Goal: Communication & Community: Answer question/provide support

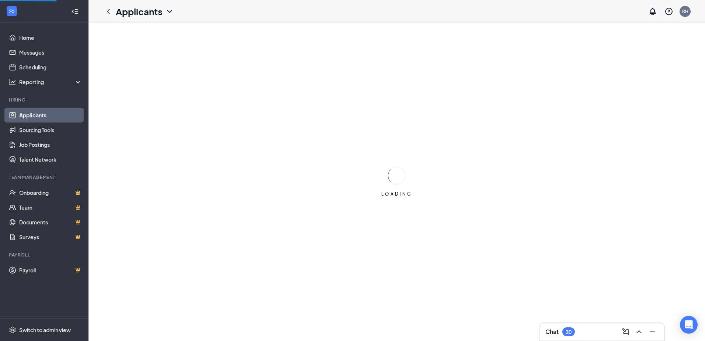
click at [641, 331] on div at bounding box center [639, 332] width 38 height 12
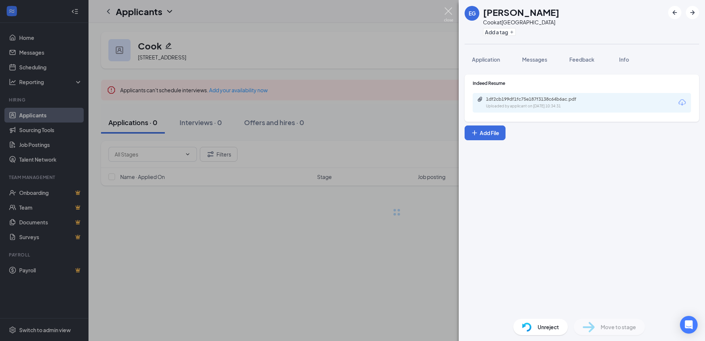
click at [451, 14] on img at bounding box center [448, 14] width 9 height 14
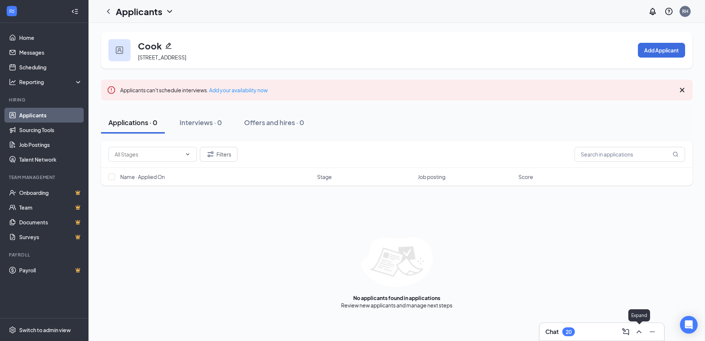
click at [642, 332] on icon "ChevronUp" at bounding box center [639, 331] width 9 height 9
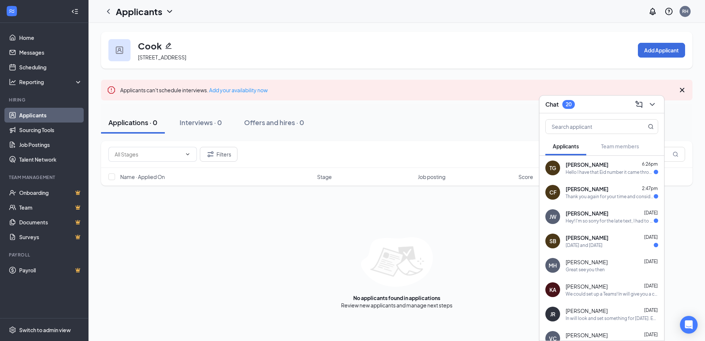
click at [611, 247] on div "[DATE] and [DATE]" at bounding box center [612, 245] width 93 height 6
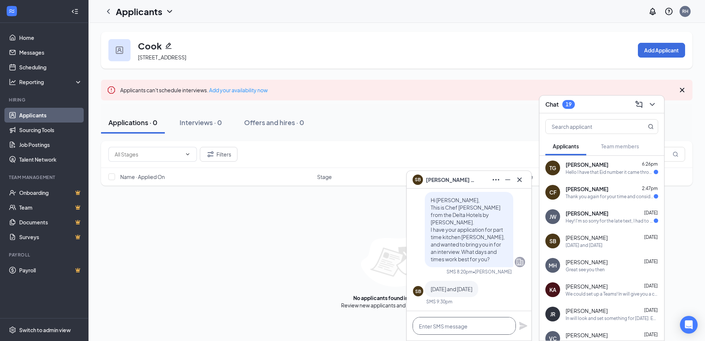
click at [469, 325] on textarea at bounding box center [464, 326] width 103 height 18
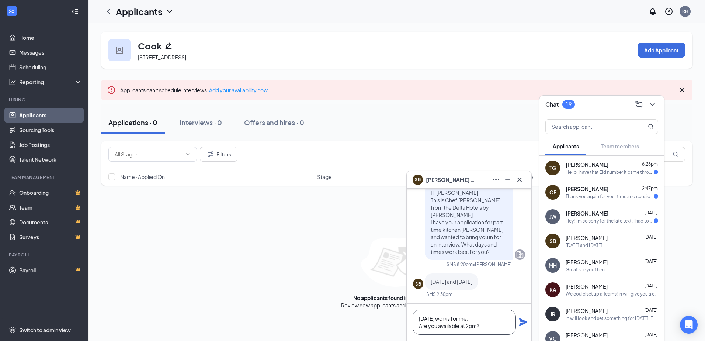
type textarea "[DATE] works for me. Are you available at 2pm?"
click at [524, 325] on icon "Plane" at bounding box center [523, 321] width 9 height 9
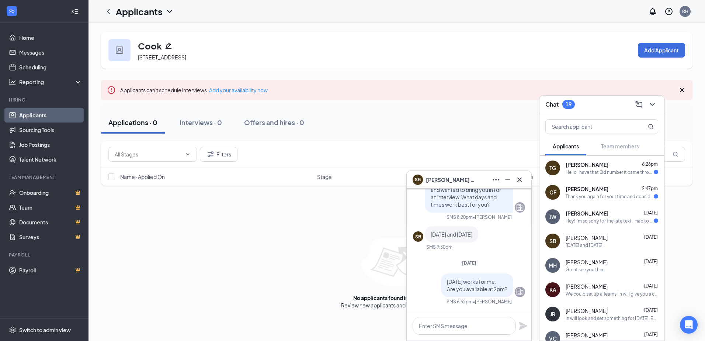
scroll to position [0, 0]
click at [601, 219] on div "Hey! I'm so sorry for the late text, I had to go to [GEOGRAPHIC_DATA] because m…" at bounding box center [610, 221] width 88 height 6
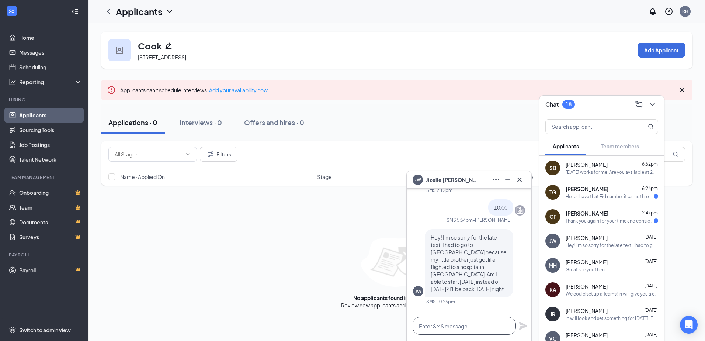
click at [471, 326] on textarea at bounding box center [464, 326] width 103 height 18
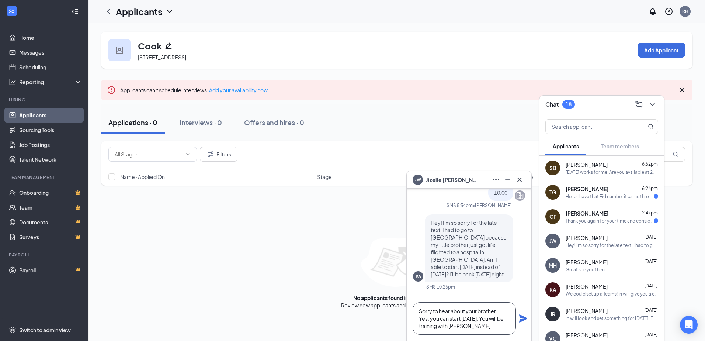
type textarea "Sorry to hear about your brother. Yes, you can start [DATE]. You will be traini…"
click at [521, 324] on div "Sorry to hear about your brother. Yes, you can start [DATE]. You will be traini…" at bounding box center [469, 318] width 125 height 44
click at [523, 321] on icon "Plane" at bounding box center [523, 318] width 9 height 9
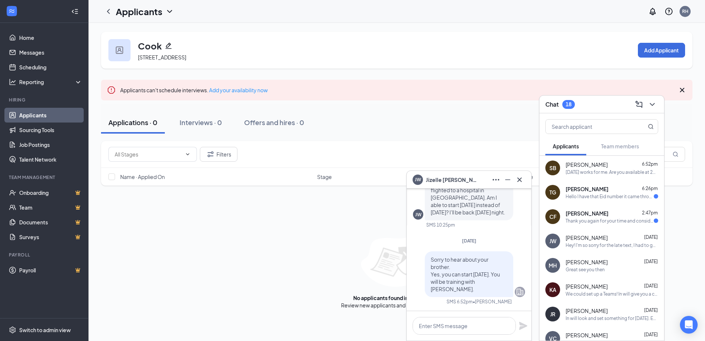
scroll to position [0, 0]
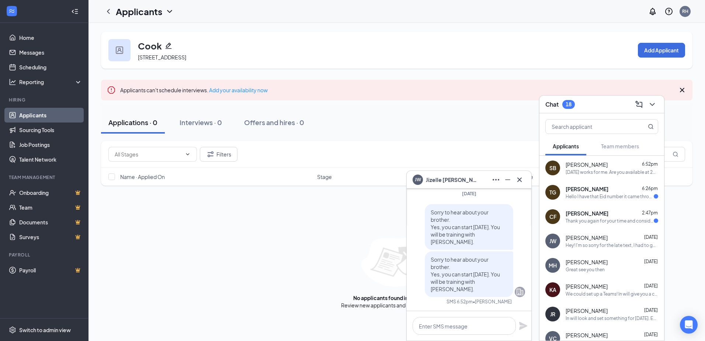
click at [601, 195] on div "Hello I have that Eid number it came through this afternoon" at bounding box center [610, 196] width 88 height 6
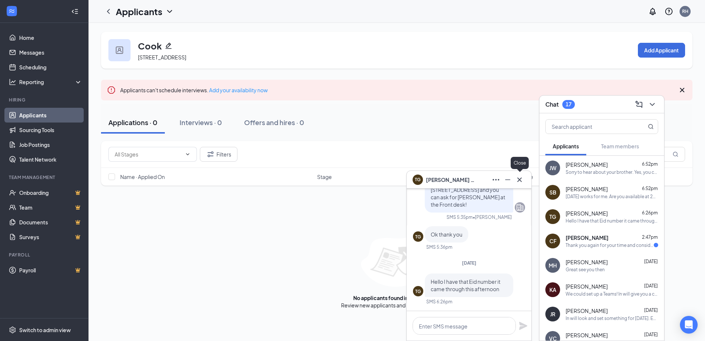
click at [522, 180] on icon "Cross" at bounding box center [519, 179] width 9 height 9
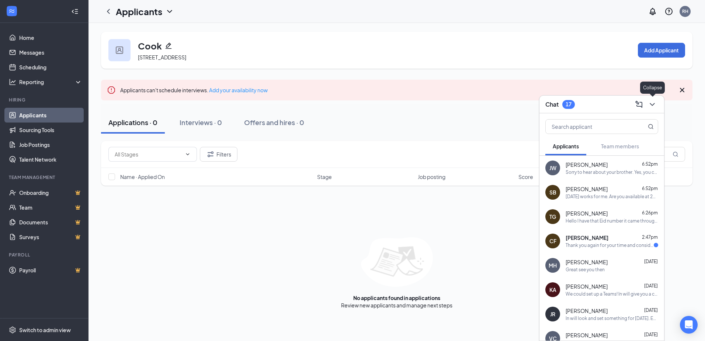
click at [652, 100] on icon "ChevronDown" at bounding box center [652, 104] width 9 height 9
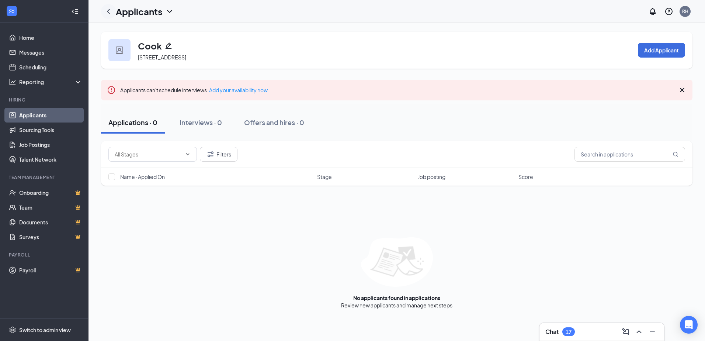
click at [105, 13] on icon "ChevronLeft" at bounding box center [108, 11] width 9 height 9
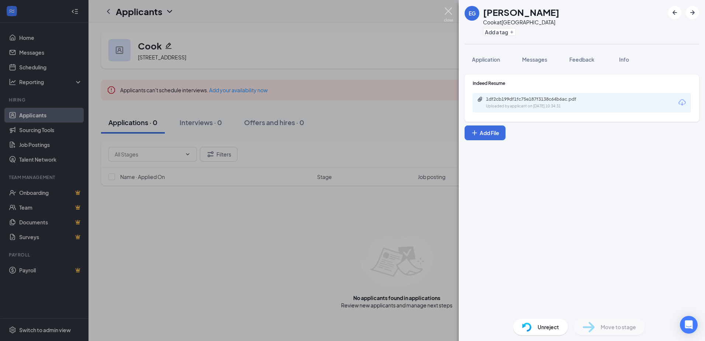
click at [451, 15] on img at bounding box center [448, 14] width 9 height 14
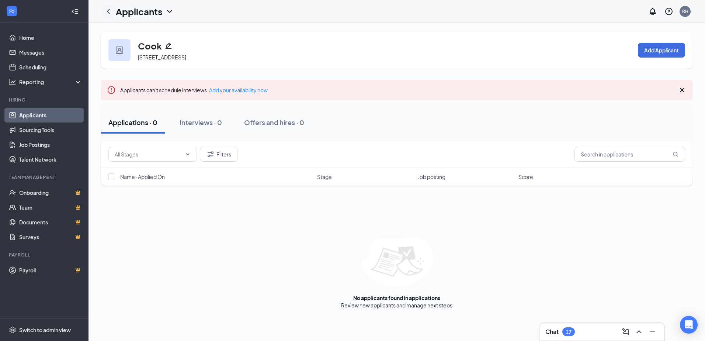
click at [107, 14] on icon "ChevronLeft" at bounding box center [108, 11] width 9 height 9
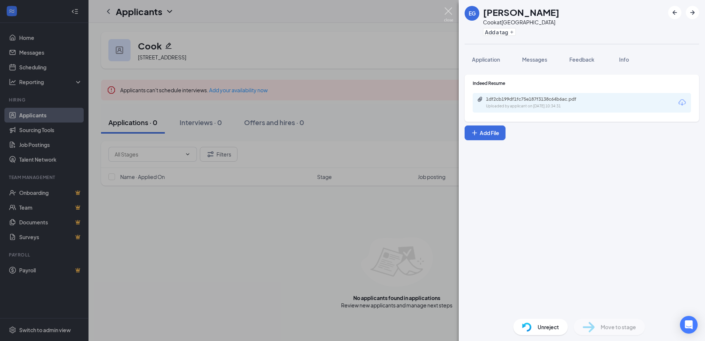
click at [447, 12] on img at bounding box center [448, 14] width 9 height 14
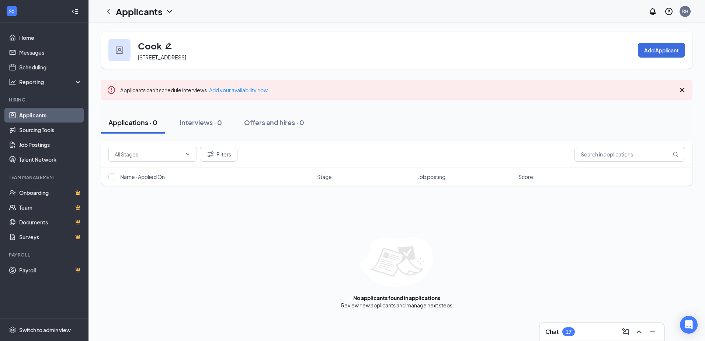
click at [169, 13] on icon "ChevronDown" at bounding box center [169, 11] width 9 height 9
click at [157, 31] on link "Applicants" at bounding box center [160, 31] width 80 height 7
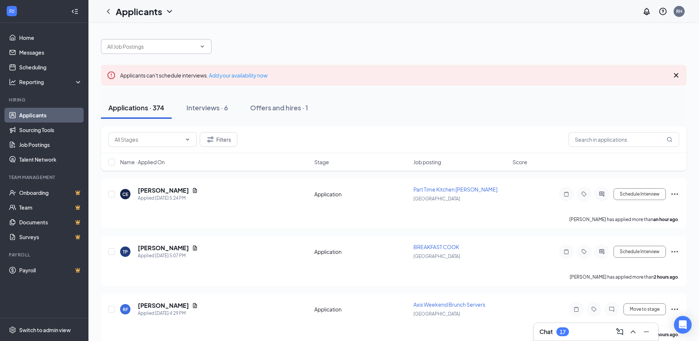
click at [204, 46] on icon "ChevronDown" at bounding box center [202, 47] width 6 height 6
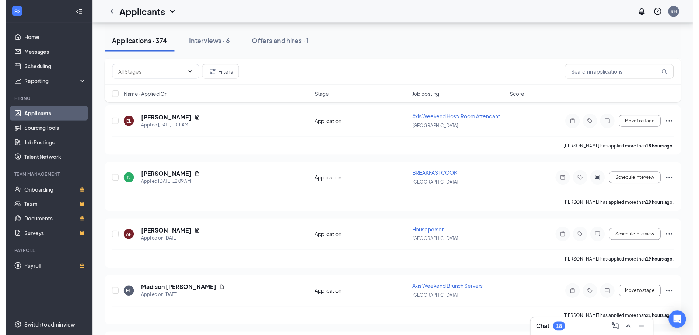
scroll to position [1219, 0]
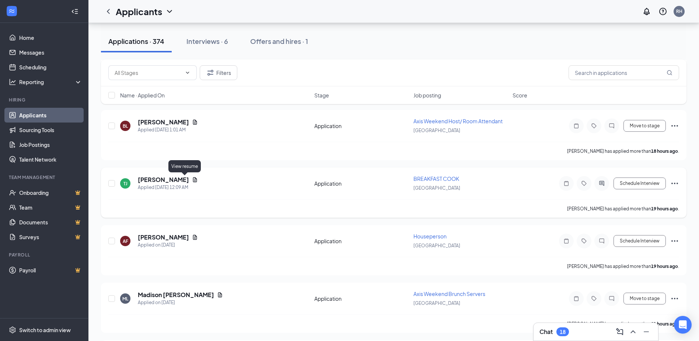
click at [193, 181] on icon "Document" at bounding box center [195, 179] width 4 height 5
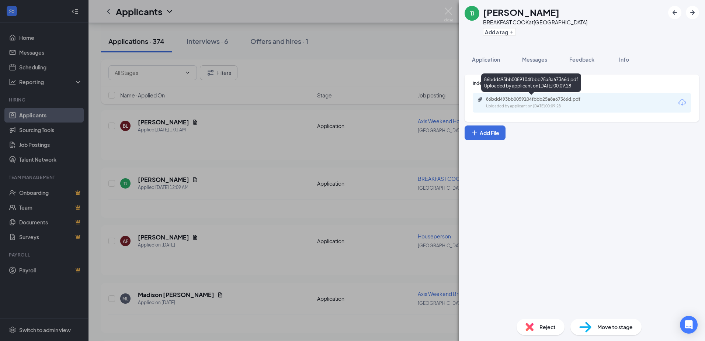
click at [528, 102] on div "86bdd493bb0059104fbbb25a8a67366d.pdf Uploaded by applicant on [DATE] 00:09:28" at bounding box center [536, 102] width 119 height 13
click at [444, 9] on div "TJ [PERSON_NAME] BREAKFAST COOK at [GEOGRAPHIC_DATA] Add a tag Application Mess…" at bounding box center [352, 170] width 705 height 341
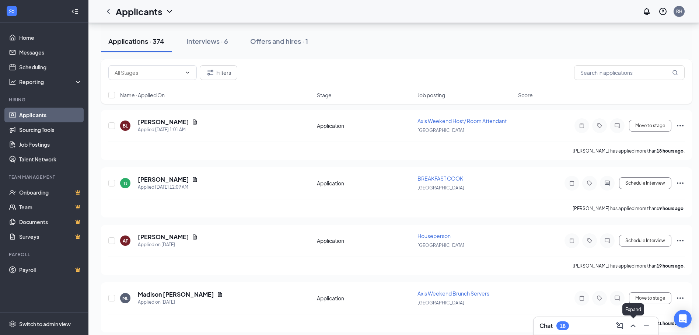
click at [635, 327] on icon "ChevronUp" at bounding box center [633, 325] width 5 height 3
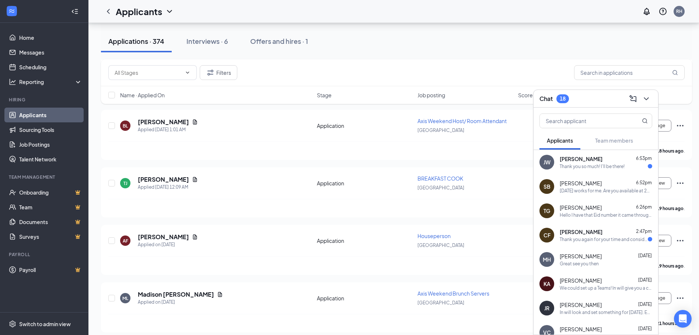
click at [600, 168] on div "Thank you so much! I'll be there!" at bounding box center [592, 166] width 65 height 6
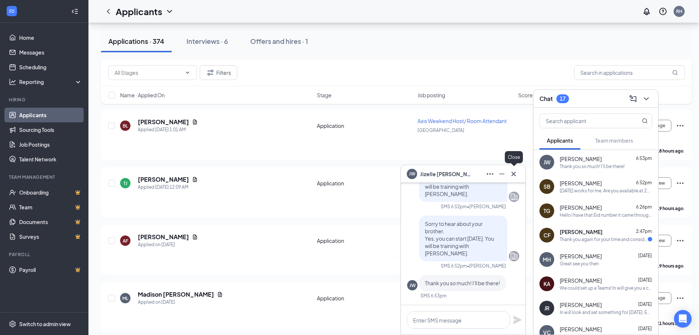
click at [516, 177] on icon "Cross" at bounding box center [514, 174] width 9 height 9
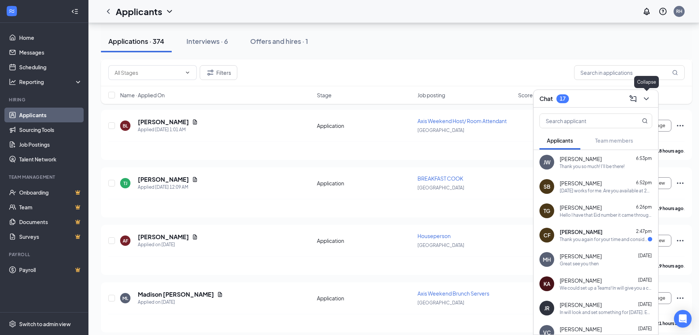
click at [647, 101] on icon "ChevronDown" at bounding box center [646, 98] width 9 height 9
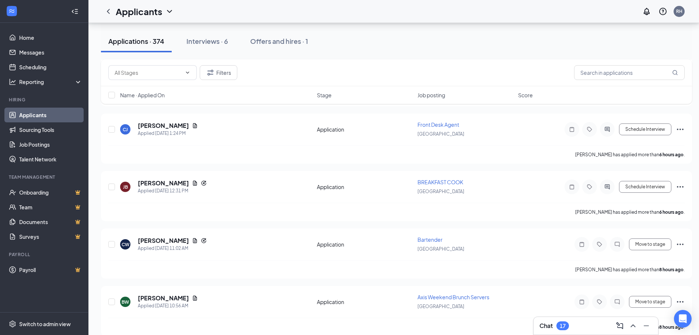
scroll to position [754, 0]
click at [193, 184] on icon "Document" at bounding box center [195, 183] width 4 height 5
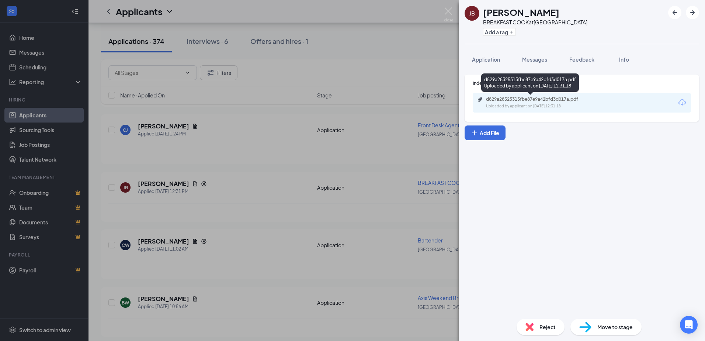
click at [521, 104] on div "Uploaded by applicant on [DATE] 12:31:18" at bounding box center [541, 106] width 111 height 6
click at [452, 13] on img at bounding box center [448, 14] width 9 height 14
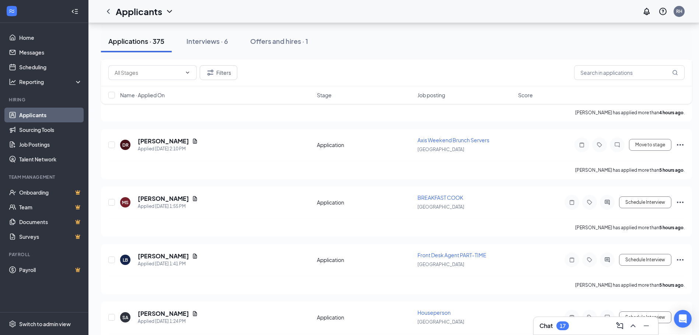
scroll to position [566, 0]
click at [192, 199] on icon "Document" at bounding box center [195, 199] width 6 height 6
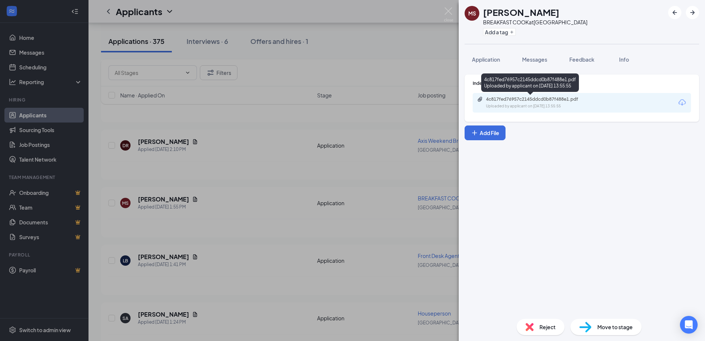
click at [546, 103] on div "4c817fed76957c2145ddcd0b87f488e1.pdf Uploaded by applicant on [DATE] 13:55:55" at bounding box center [536, 102] width 119 height 13
click at [540, 328] on span "Reject" at bounding box center [547, 327] width 16 height 8
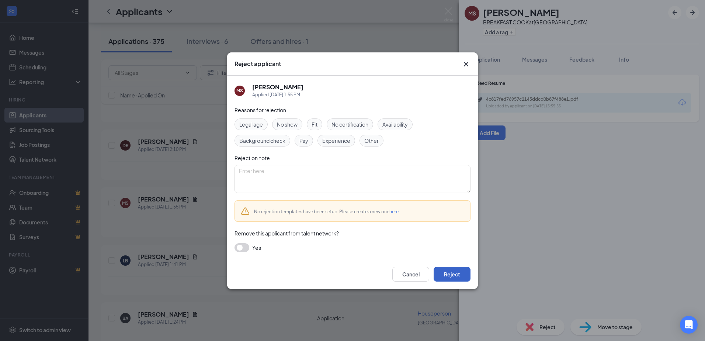
click at [461, 274] on button "Reject" at bounding box center [452, 274] width 37 height 15
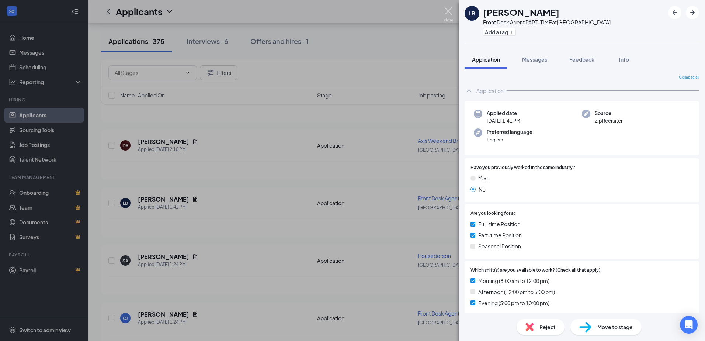
click at [448, 10] on img at bounding box center [448, 14] width 9 height 14
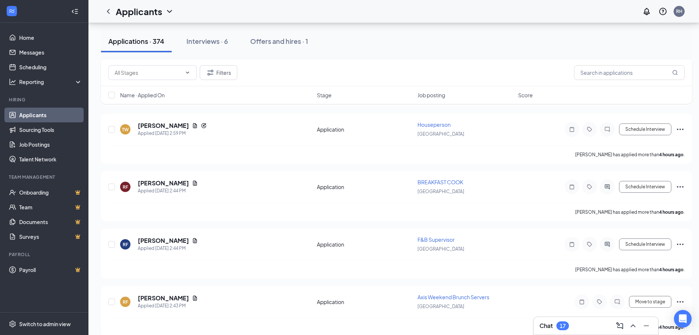
scroll to position [342, 0]
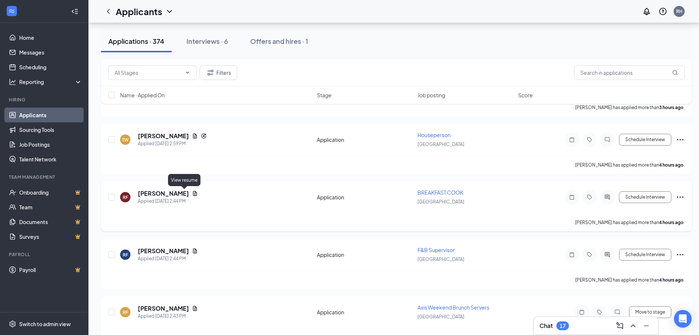
click at [193, 192] on icon "Document" at bounding box center [195, 193] width 4 height 5
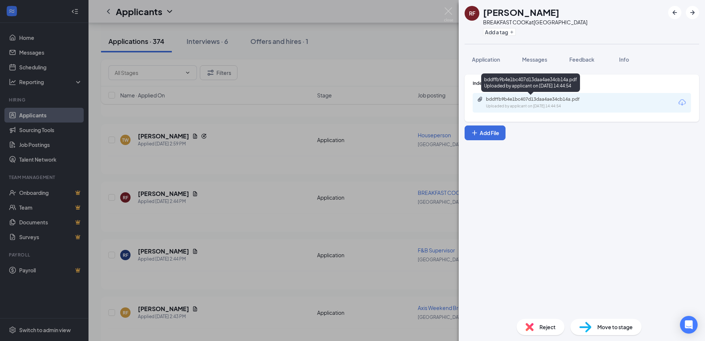
click at [555, 105] on div "Uploaded by applicant on [DATE] 14:44:54" at bounding box center [541, 106] width 111 height 6
click at [449, 13] on img at bounding box center [448, 14] width 9 height 14
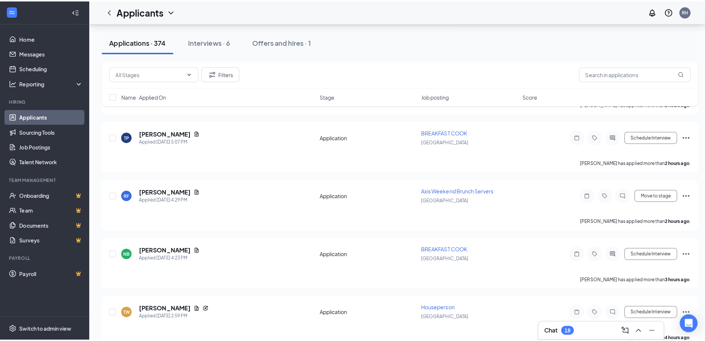
scroll to position [170, 0]
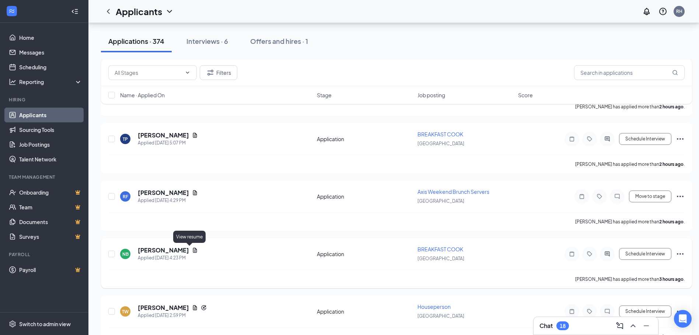
click at [193, 253] on icon "Document" at bounding box center [195, 250] width 4 height 5
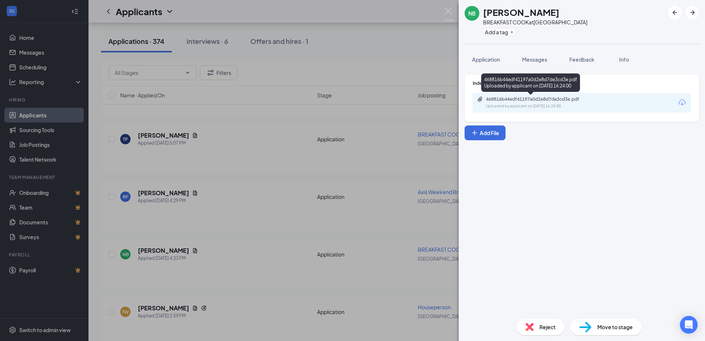
click at [533, 98] on div "468816b44edf41197a0d2e8d7de3cd3e.pdf" at bounding box center [537, 99] width 103 height 6
click at [445, 12] on img at bounding box center [448, 14] width 9 height 14
click at [448, 9] on div "Applicants RH" at bounding box center [396, 11] width 617 height 23
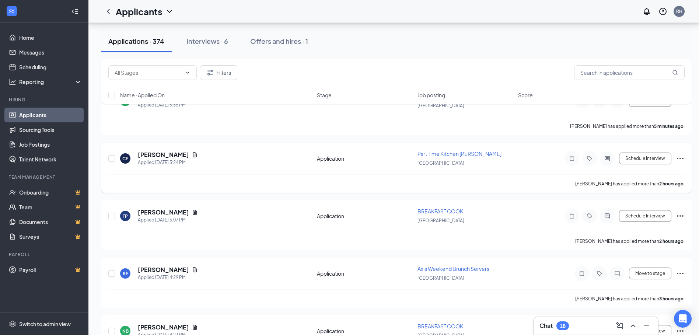
scroll to position [83, 0]
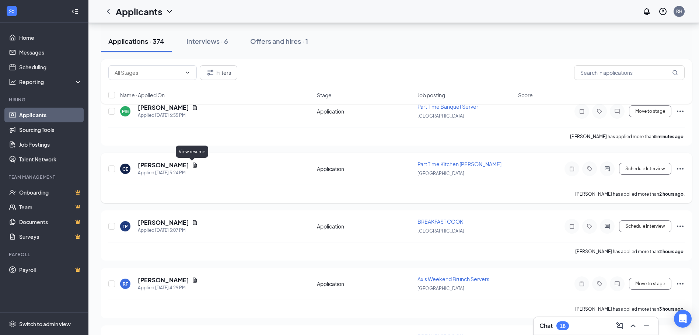
click at [195, 165] on icon "Document" at bounding box center [195, 165] width 6 height 6
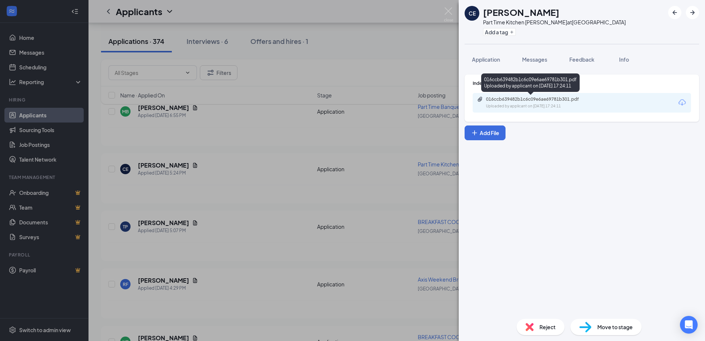
click at [562, 104] on div "Uploaded by applicant on [DATE] 17:24:11" at bounding box center [541, 106] width 111 height 6
click at [448, 11] on img at bounding box center [448, 14] width 9 height 14
click at [450, 8] on div "Applicants RH" at bounding box center [396, 11] width 617 height 23
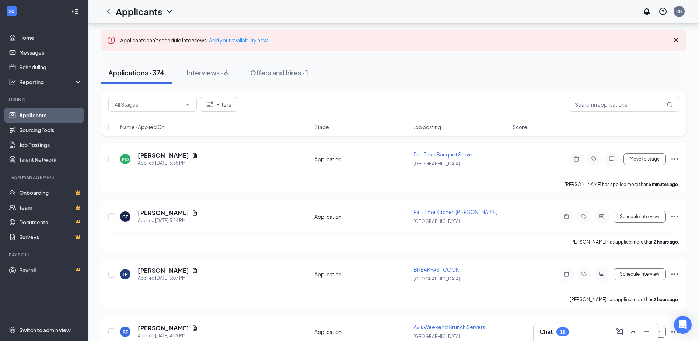
scroll to position [34, 0]
click at [192, 156] on icon "Document" at bounding box center [195, 157] width 6 height 6
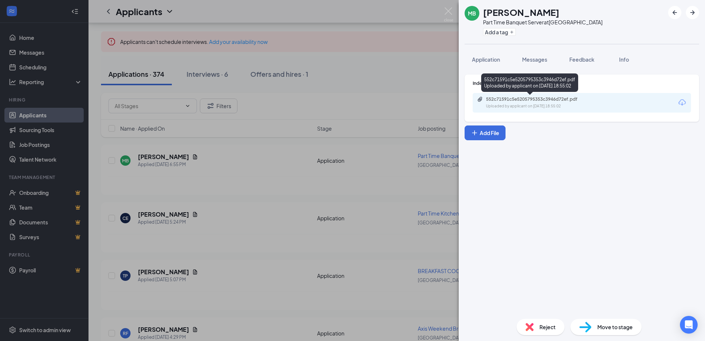
click at [570, 106] on div "Uploaded by applicant on [DATE] 18:55:02" at bounding box center [541, 106] width 111 height 6
click at [449, 15] on img at bounding box center [448, 14] width 9 height 14
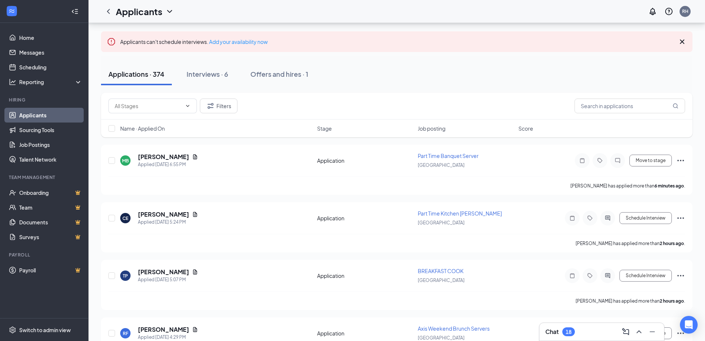
click at [636, 331] on icon "ChevronUp" at bounding box center [639, 331] width 9 height 9
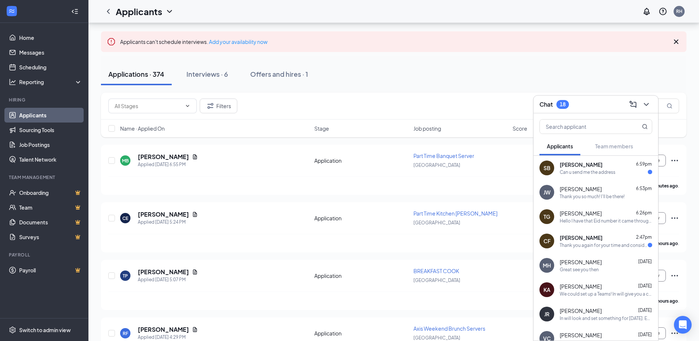
click at [587, 175] on div "Can u send me the address" at bounding box center [588, 172] width 56 height 6
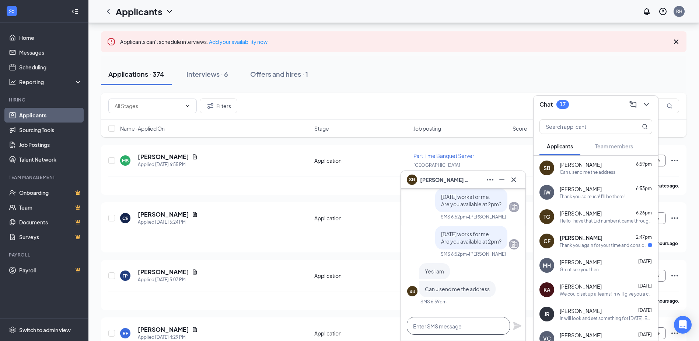
click at [458, 323] on textarea at bounding box center [458, 326] width 103 height 18
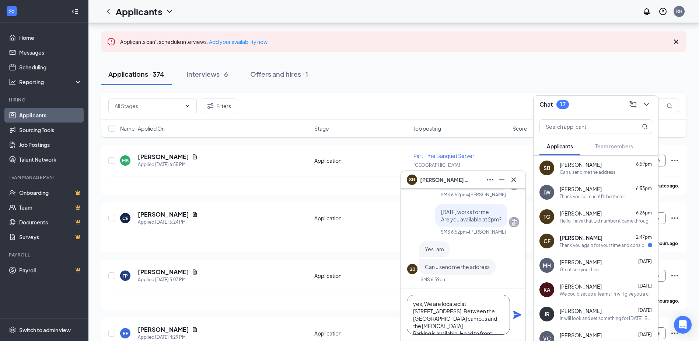
scroll to position [8, 0]
type textarea "yes, We are located at [STREET_ADDRESS]. Between the [GEOGRAPHIC_DATA] campus a…"
click at [520, 316] on icon "Plane" at bounding box center [518, 314] width 8 height 8
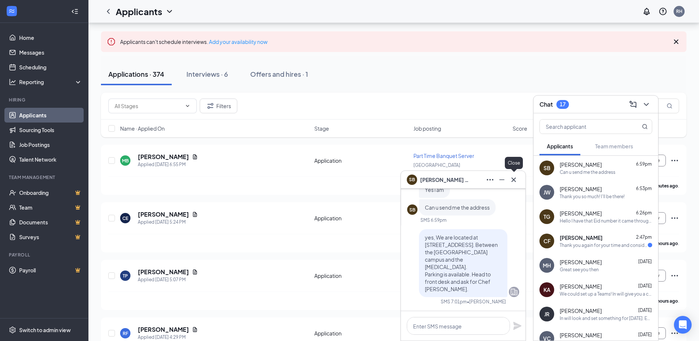
click at [517, 177] on icon "Cross" at bounding box center [514, 179] width 9 height 9
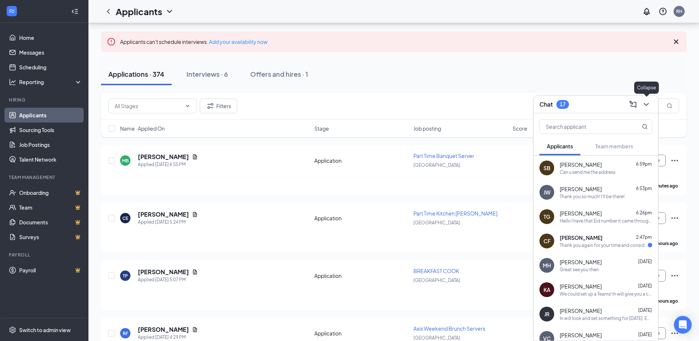
click at [643, 103] on icon "ChevronDown" at bounding box center [646, 104] width 9 height 9
